Goal: Task Accomplishment & Management: Use online tool/utility

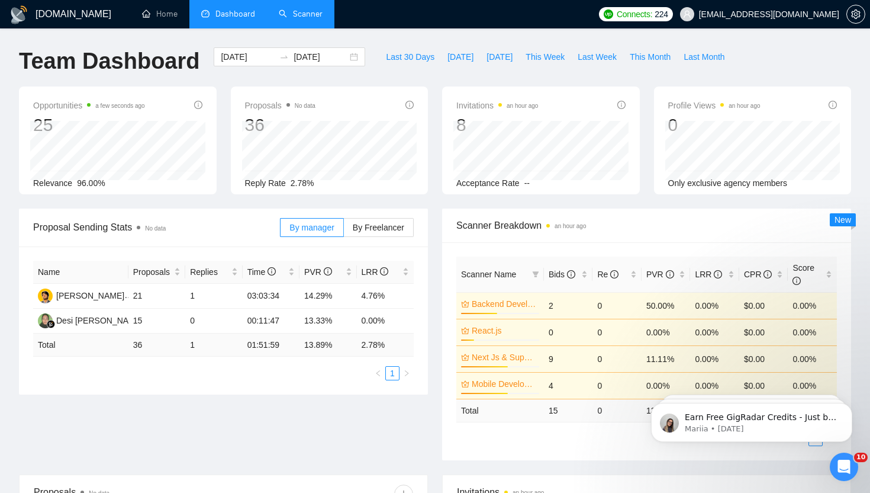
click at [315, 9] on link "Scanner" at bounding box center [301, 14] width 44 height 10
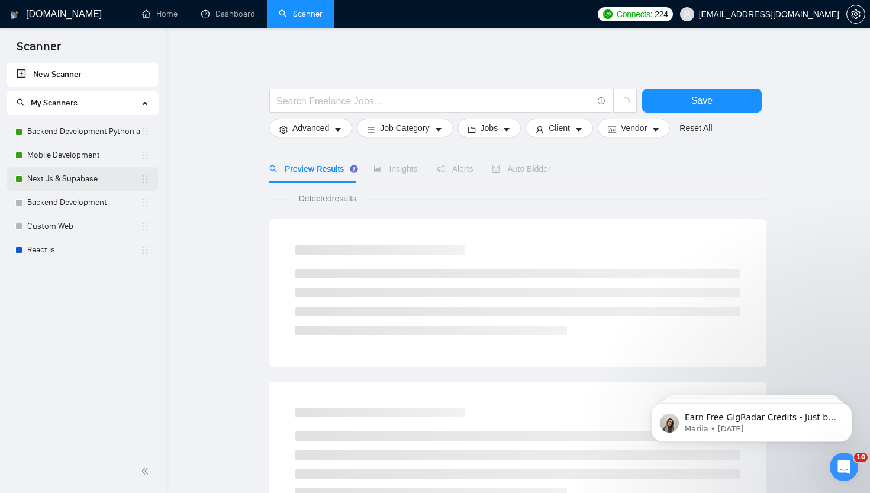
click at [56, 182] on link "Next Js & Supabase" at bounding box center [83, 179] width 113 height 24
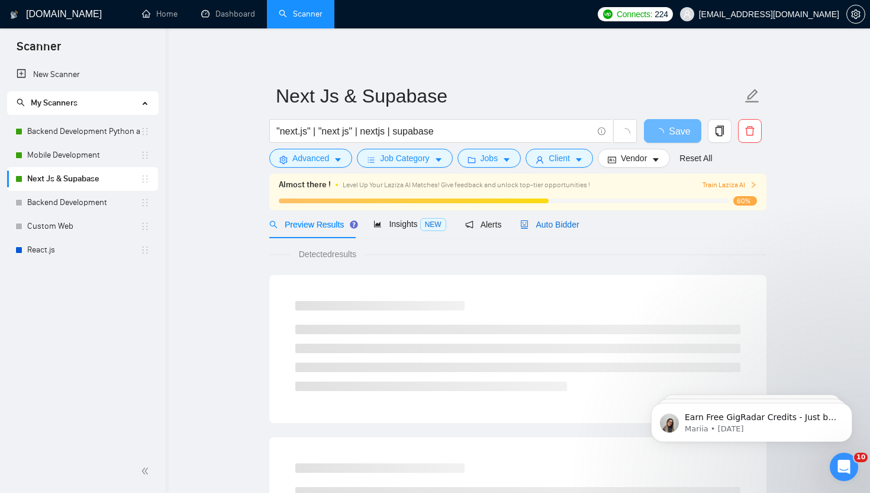
click at [555, 227] on span "Auto Bidder" at bounding box center [549, 224] width 59 height 9
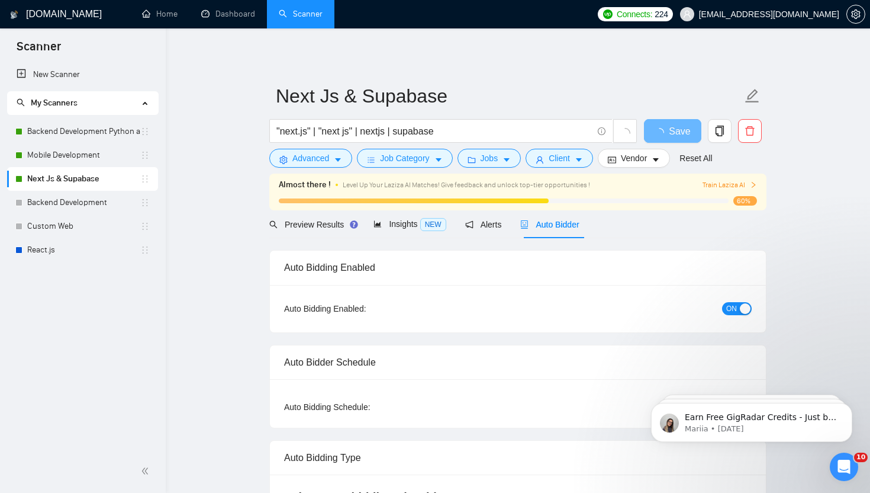
radio input "false"
radio input "true"
checkbox input "true"
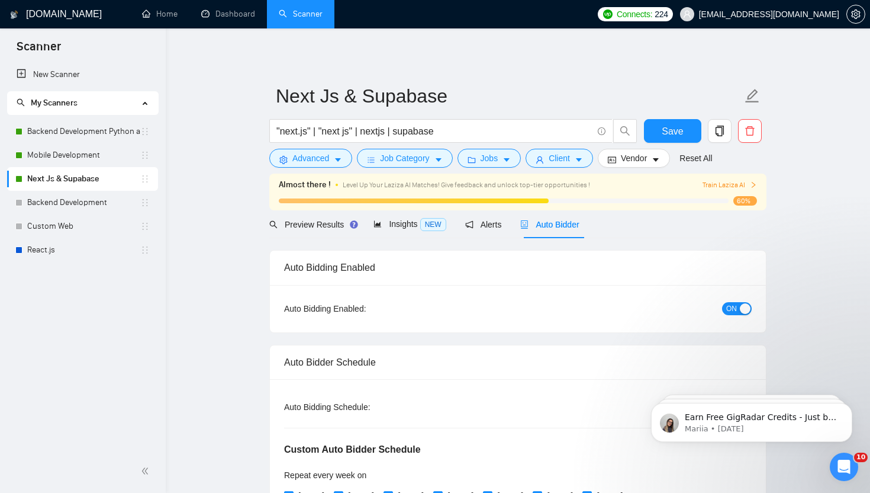
click at [739, 307] on button "ON" at bounding box center [737, 308] width 30 height 13
click at [667, 136] on span "Save" at bounding box center [672, 131] width 21 height 15
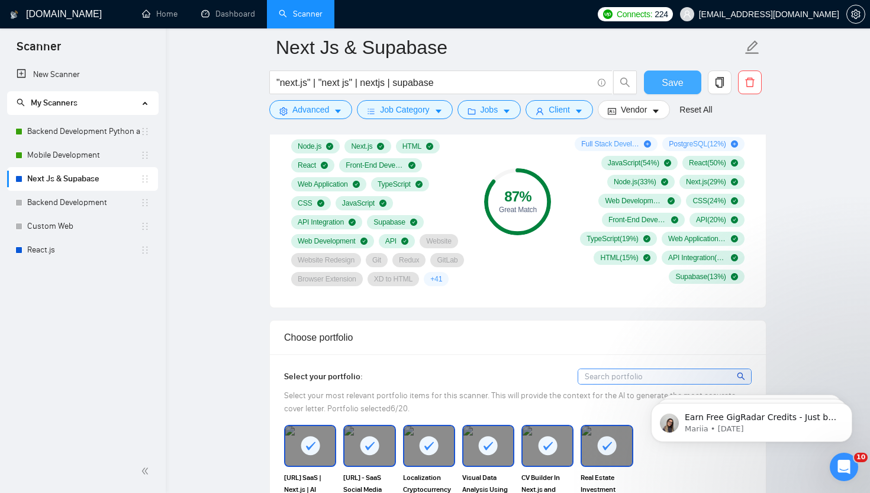
scroll to position [934, 0]
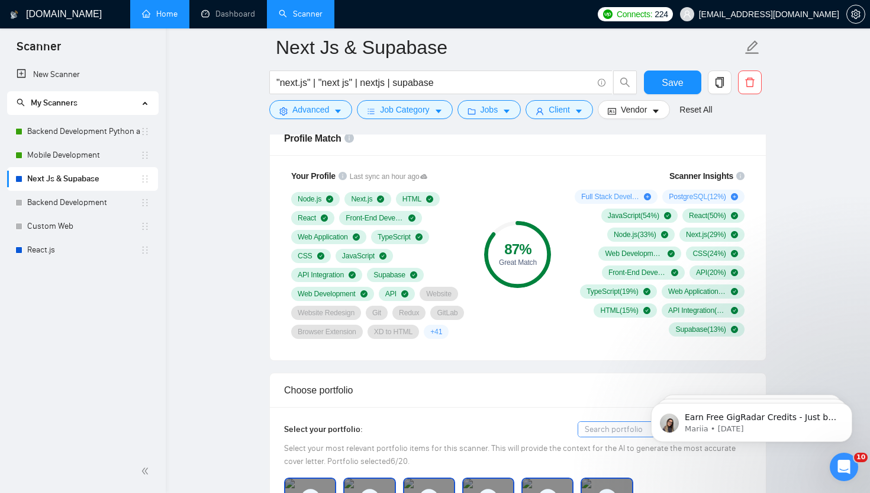
click at [163, 11] on link "Home" at bounding box center [160, 14] width 36 height 10
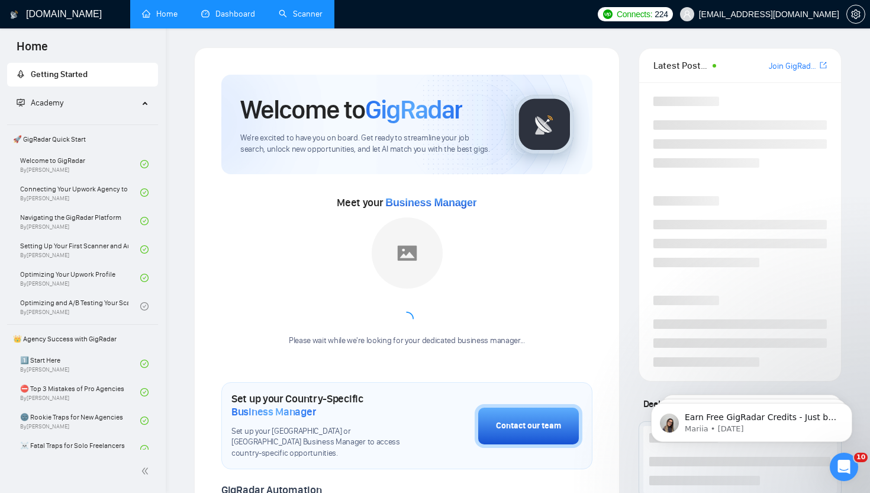
click at [227, 11] on link "Dashboard" at bounding box center [228, 14] width 54 height 10
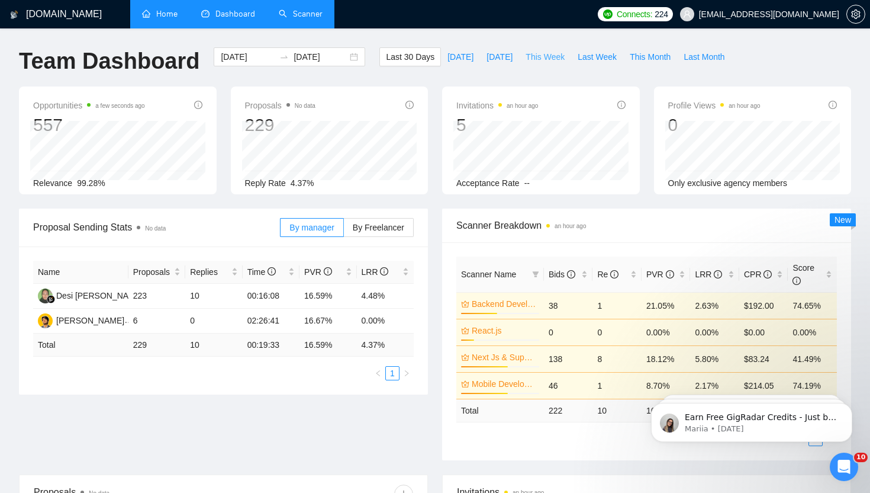
click at [541, 61] on span "This Week" at bounding box center [545, 56] width 39 height 13
type input "[DATE]"
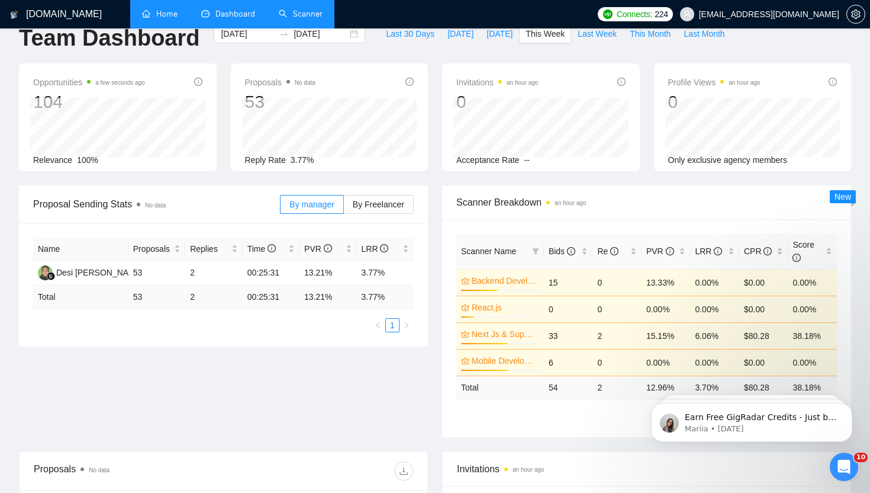
scroll to position [24, 0]
drag, startPoint x: 547, startPoint y: 335, endPoint x: 566, endPoint y: 335, distance: 18.9
click at [566, 335] on td "33" at bounding box center [568, 334] width 49 height 27
click at [350, 387] on div "Proposal Sending Stats No data By manager By Freelancer Name Proposals Replies …" at bounding box center [435, 317] width 847 height 266
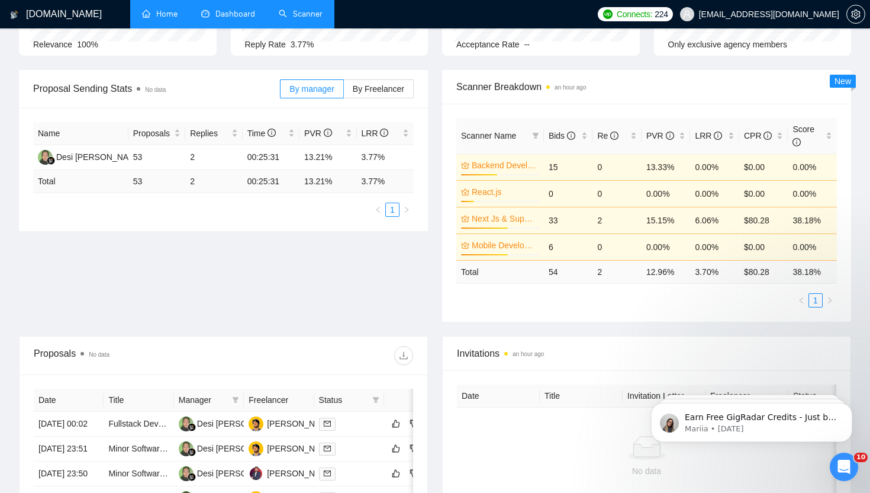
scroll to position [0, 0]
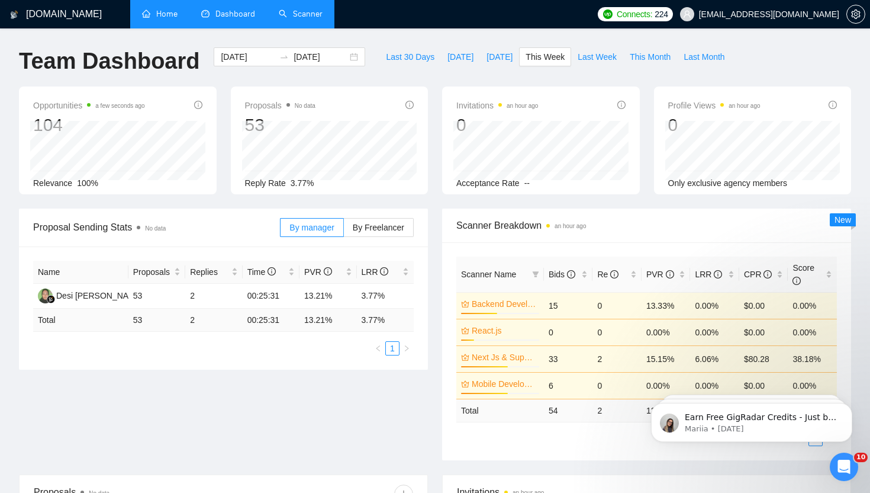
click at [308, 13] on link "Scanner" at bounding box center [301, 14] width 44 height 10
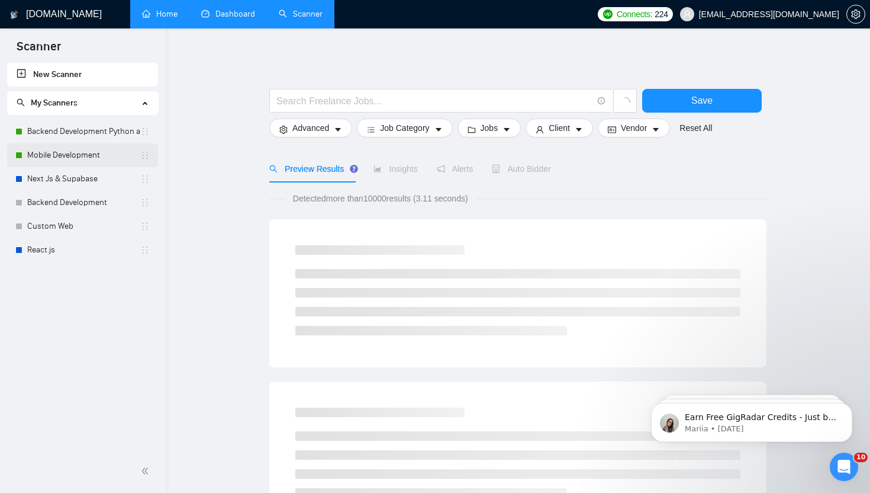
click at [68, 153] on link "Mobile Development" at bounding box center [83, 155] width 113 height 24
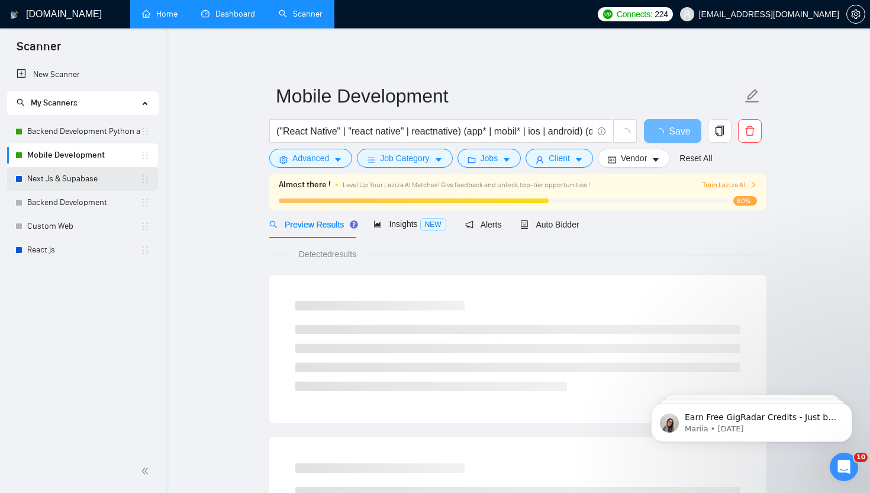
click at [62, 176] on link "Next Js & Supabase" at bounding box center [83, 179] width 113 height 24
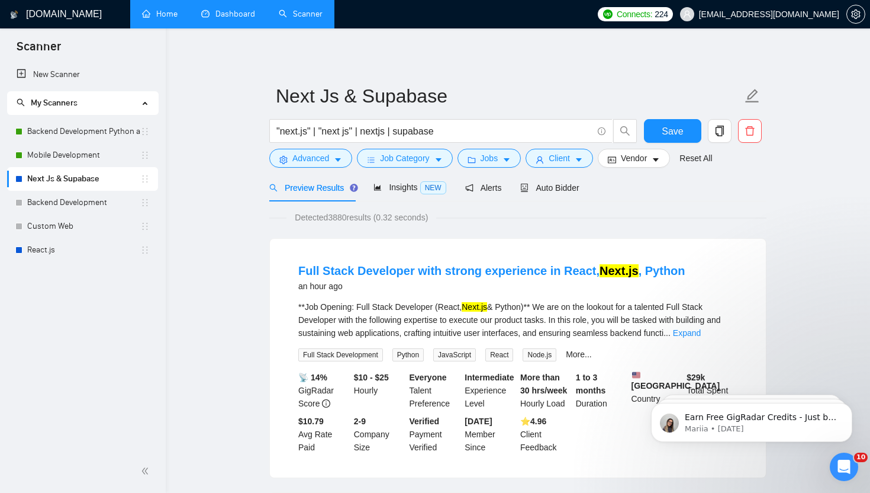
click at [229, 17] on link "Dashboard" at bounding box center [228, 14] width 54 height 10
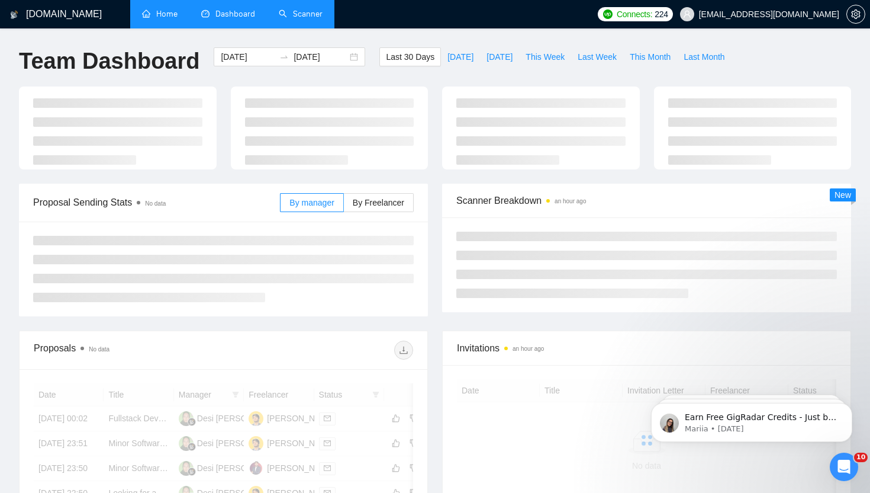
click at [303, 18] on link "Scanner" at bounding box center [301, 14] width 44 height 10
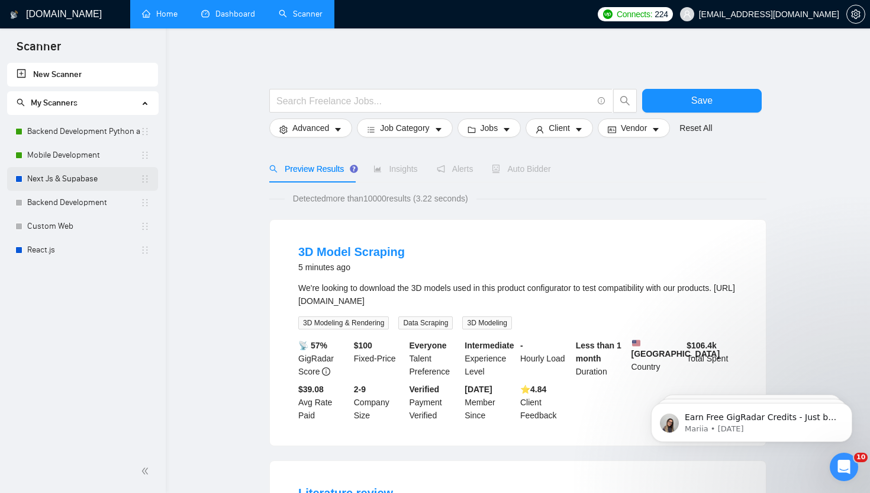
click at [79, 172] on link "Next Js & Supabase" at bounding box center [83, 179] width 113 height 24
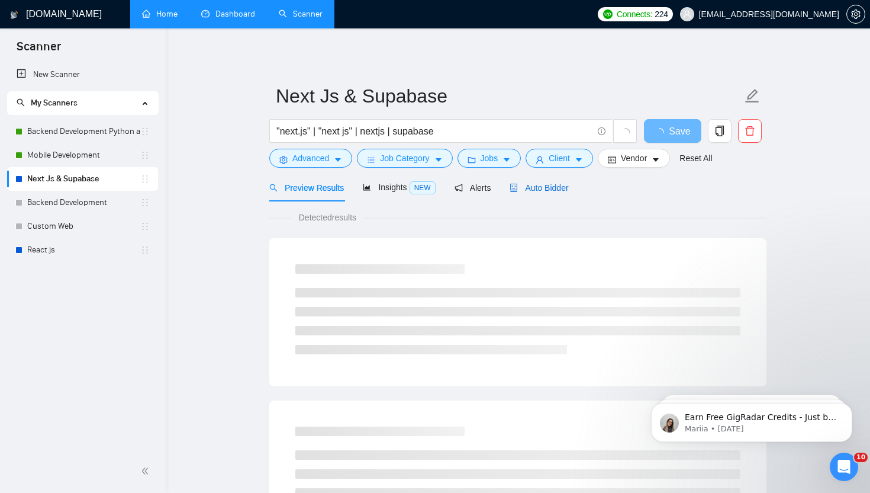
click at [539, 185] on span "Auto Bidder" at bounding box center [539, 187] width 59 height 9
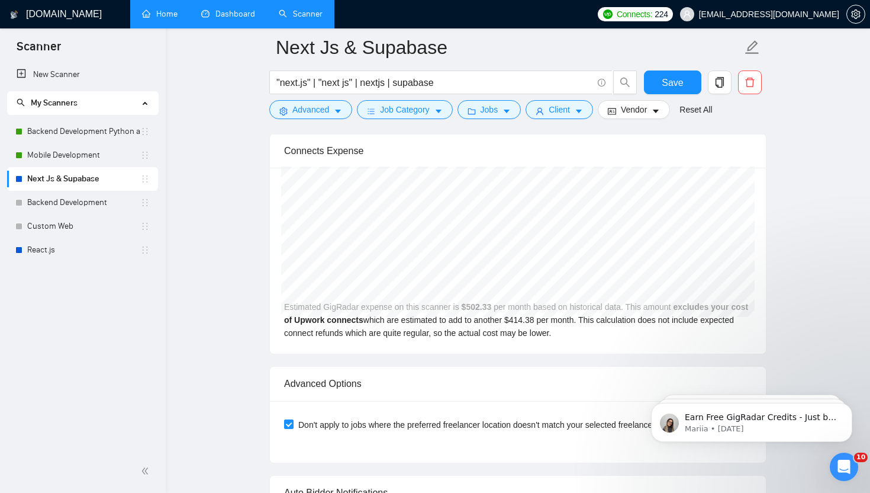
scroll to position [2547, 0]
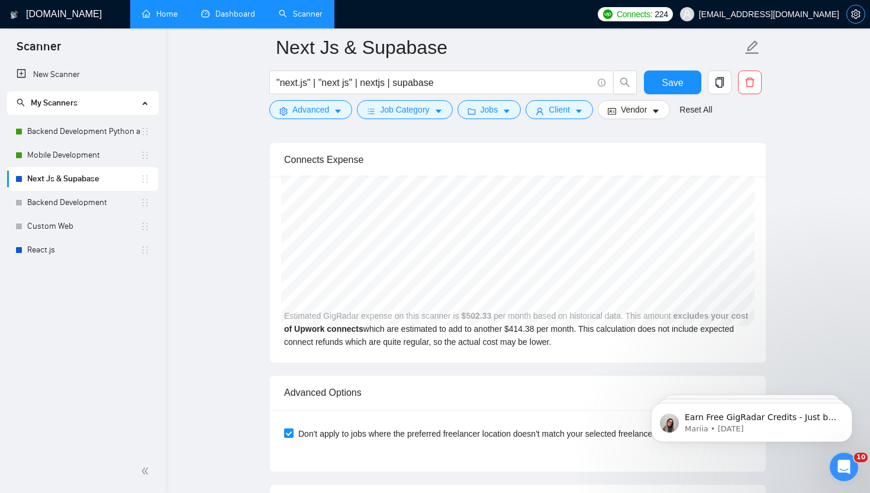
click at [851, 18] on span "setting" at bounding box center [856, 13] width 18 height 9
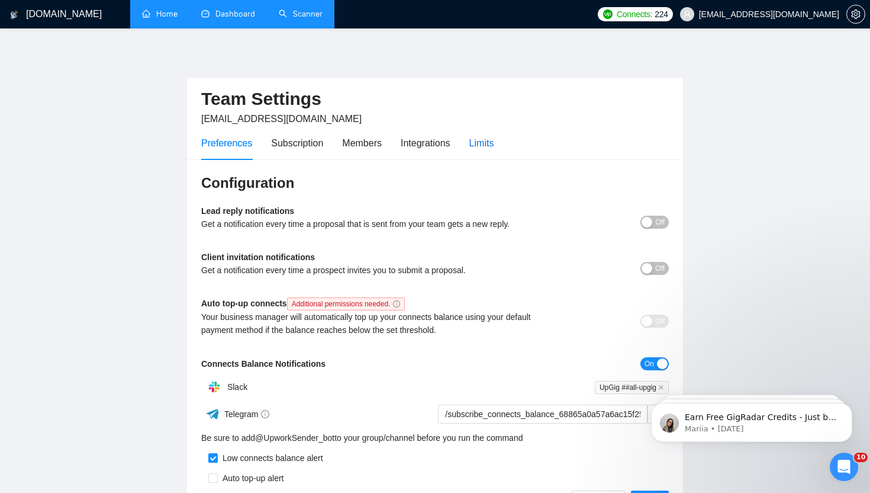
click at [488, 149] on div "Limits" at bounding box center [481, 143] width 25 height 15
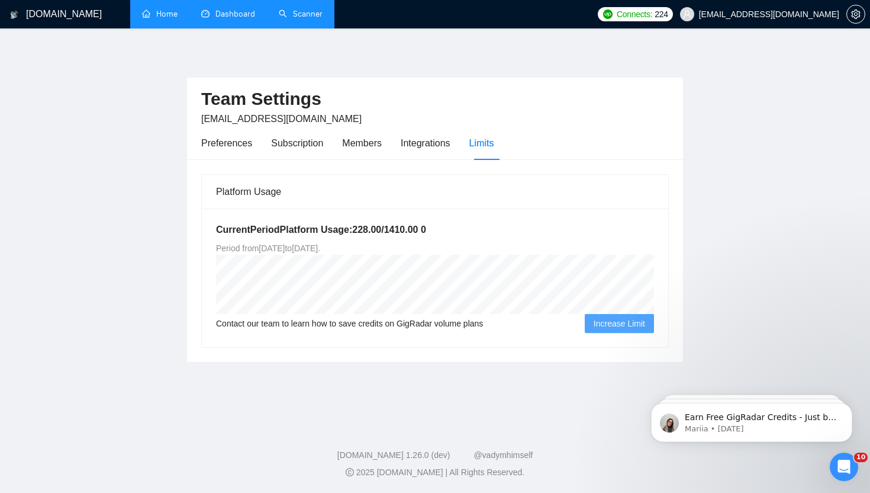
click at [160, 19] on link "Home" at bounding box center [160, 14] width 36 height 10
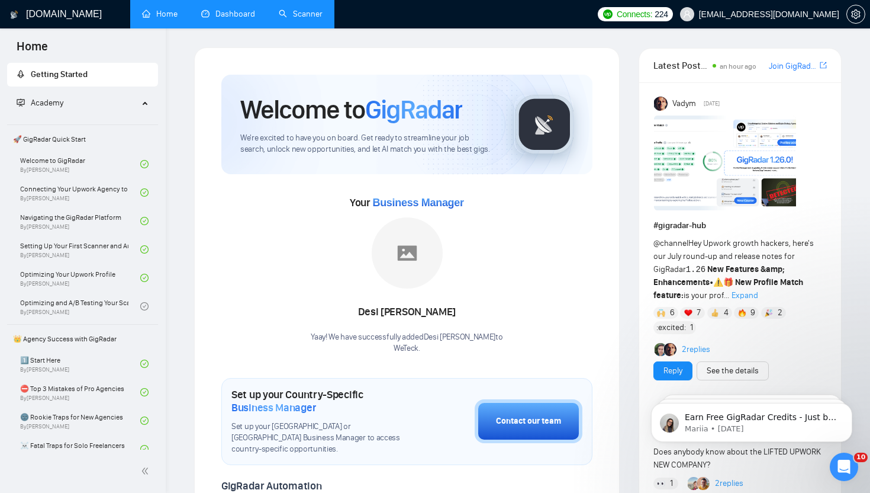
click at [529, 51] on div "Welcome to GigRadar We're excited to have you on board. Get ready to streamline…" at bounding box center [407, 472] width 426 height 851
click at [856, 18] on icon "setting" at bounding box center [855, 13] width 9 height 9
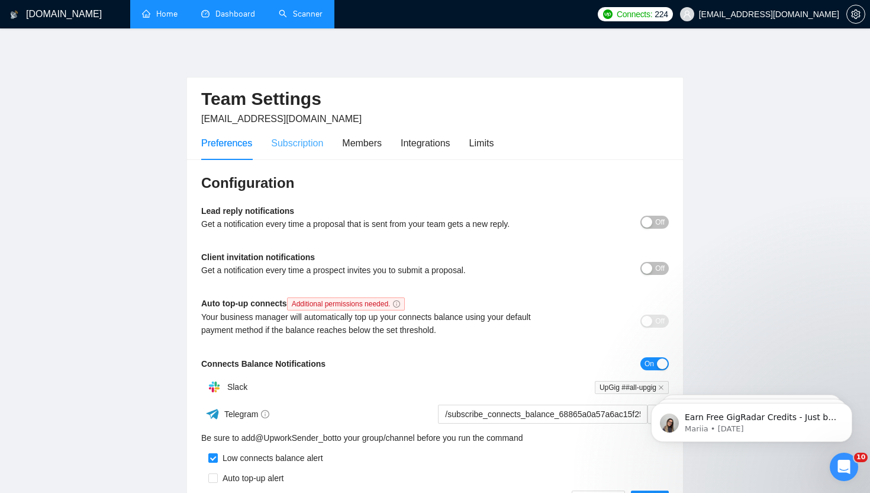
click at [275, 158] on div "Subscription" at bounding box center [297, 143] width 52 height 34
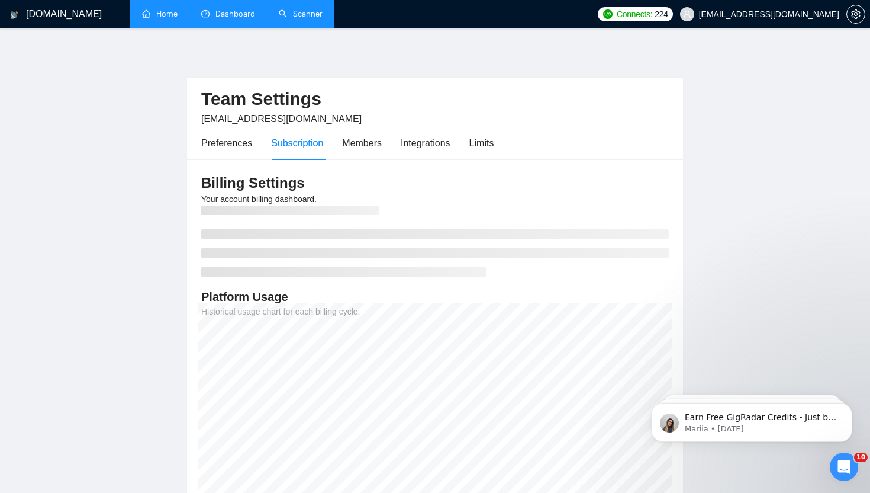
scroll to position [109, 0]
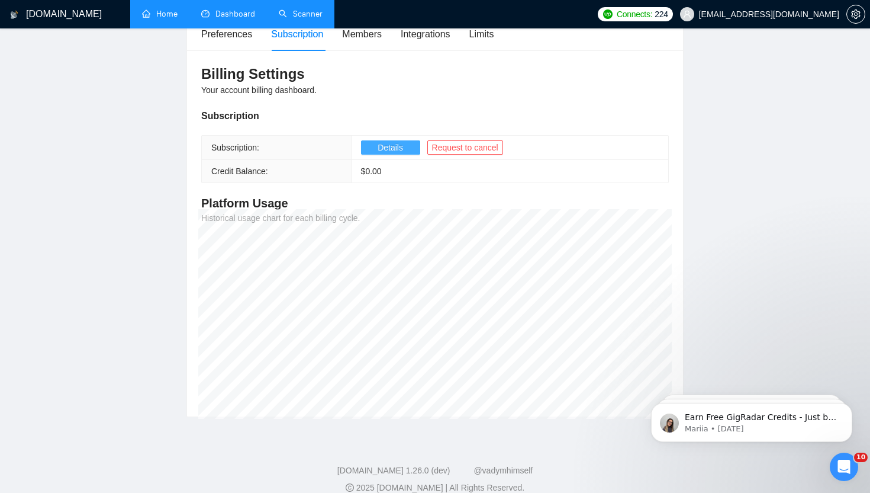
click at [380, 146] on span "Details" at bounding box center [390, 147] width 25 height 13
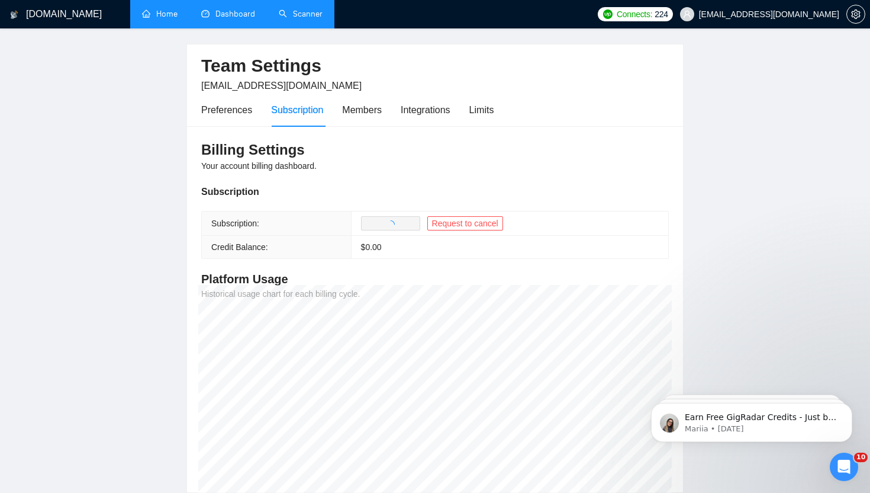
scroll to position [32, 0]
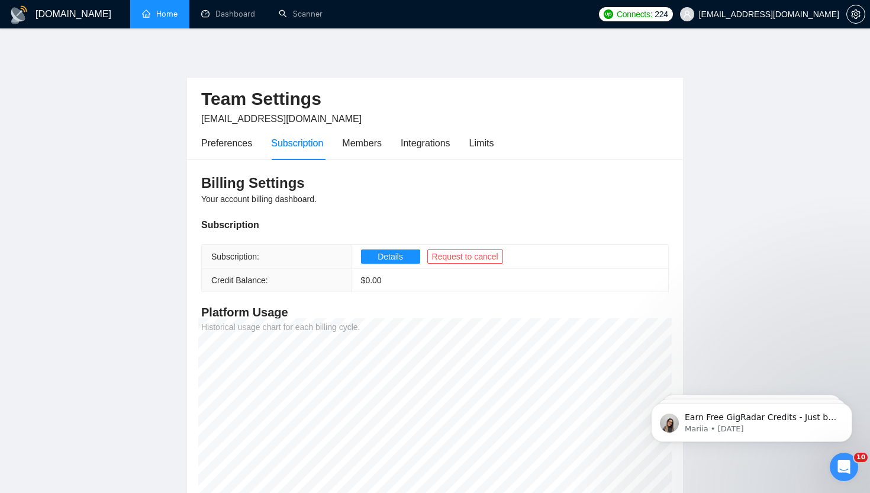
click at [164, 18] on link "Home" at bounding box center [160, 14] width 36 height 10
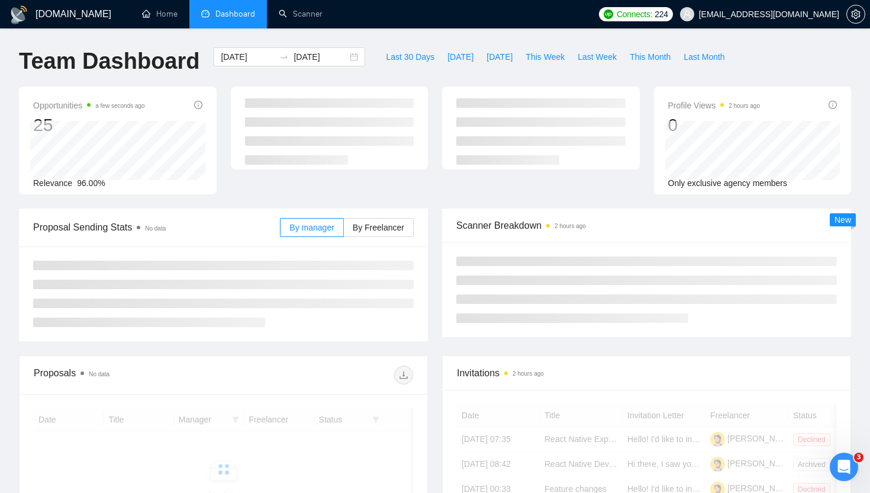
click at [383, 36] on div "GigRadar.io Home Dashboard Scanner Connects: 224 talhanoman61@gmail.com Team Da…" at bounding box center [435, 385] width 870 height 770
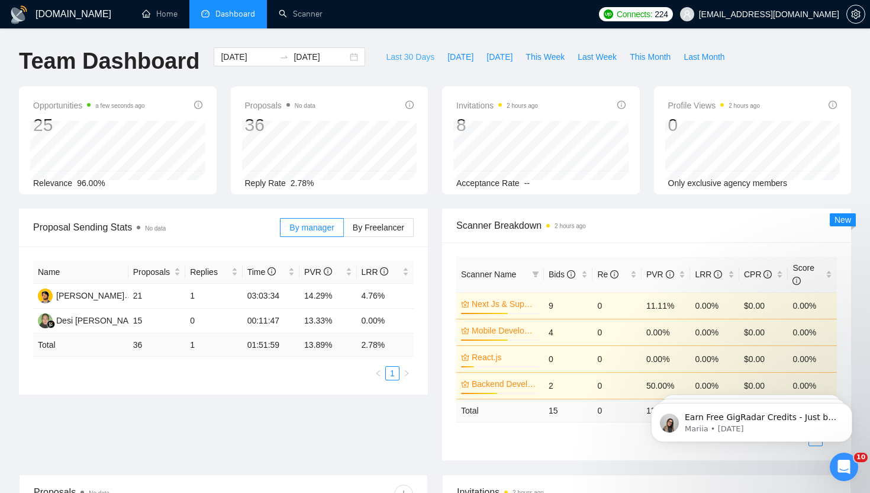
click at [398, 59] on span "Last 30 Days" at bounding box center [410, 56] width 49 height 13
type input "[DATE]"
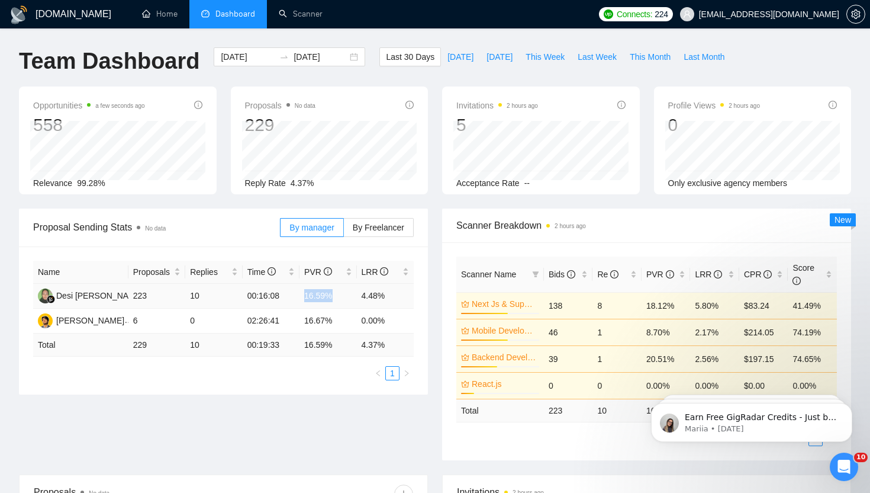
drag, startPoint x: 303, startPoint y: 295, endPoint x: 334, endPoint y: 296, distance: 31.4
click at [334, 296] on td "16.59%" at bounding box center [328, 296] width 57 height 25
click at [308, 409] on div "Proposal Sending Stats No data By manager By Freelancer Name Proposals Replies …" at bounding box center [435, 341] width 847 height 266
drag, startPoint x: 367, startPoint y: 295, endPoint x: 383, endPoint y: 295, distance: 16.0
click at [384, 295] on td "4.48%" at bounding box center [385, 296] width 57 height 25
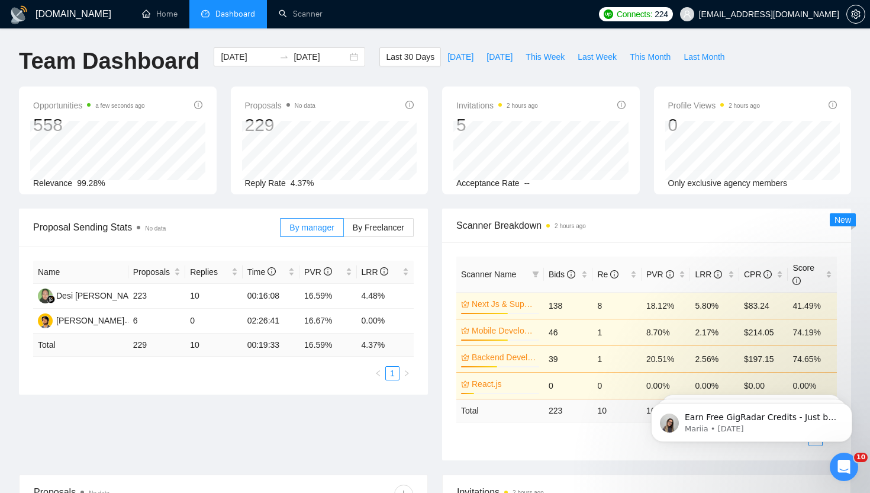
click at [275, 448] on div "Proposal Sending Stats No data By manager By Freelancer Name Proposals Replies …" at bounding box center [435, 341] width 847 height 266
